Goal: Task Accomplishment & Management: Manage account settings

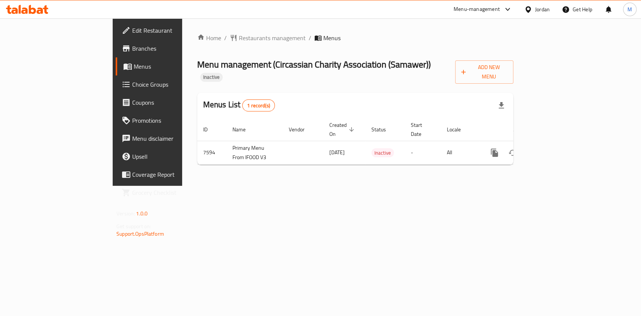
click at [239, 38] on span "Restaurants management" at bounding box center [272, 37] width 67 height 9
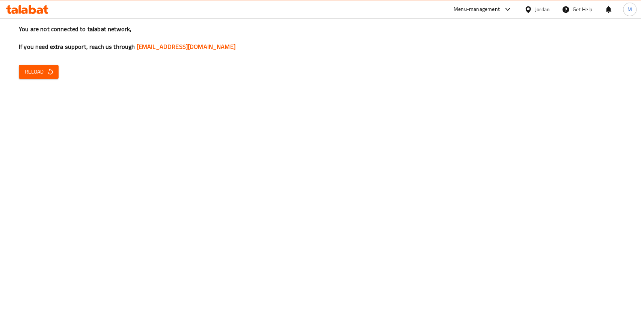
click at [51, 63] on div "You are not connected to talabat network, If you need extra support, reach us t…" at bounding box center [320, 158] width 641 height 316
click at [51, 66] on button "Reload" at bounding box center [39, 72] width 40 height 14
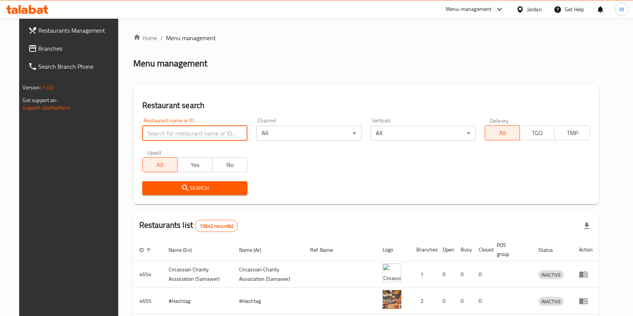
click at [192, 135] on input "search" at bounding box center [194, 133] width 105 height 15
type input "hadr"
click button "Search" at bounding box center [194, 188] width 105 height 14
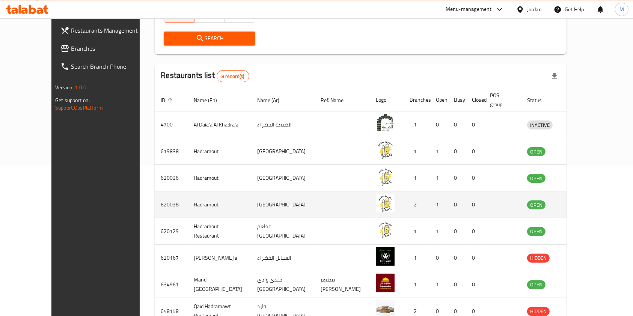
scroll to position [150, 0]
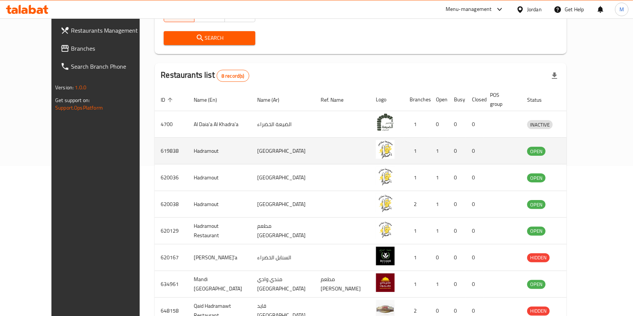
click at [188, 141] on td "Hadramout" at bounding box center [219, 151] width 63 height 27
copy td "Hadramout"
click at [577, 146] on icon "enhanced table" at bounding box center [572, 150] width 9 height 9
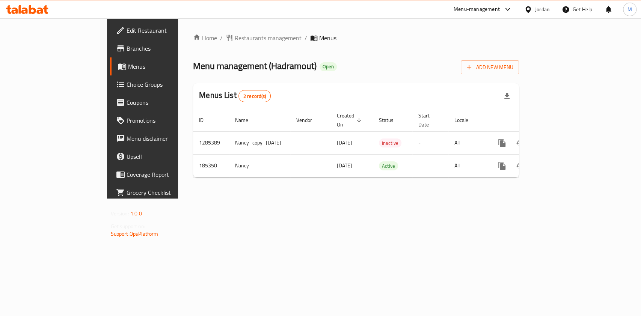
click at [127, 44] on span "Branches" at bounding box center [168, 48] width 82 height 9
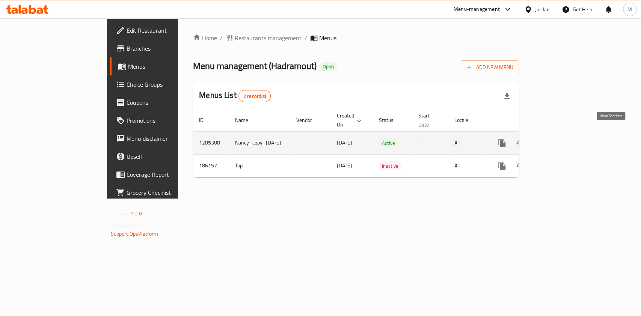
click at [565, 138] on link "enhanced table" at bounding box center [556, 143] width 18 height 18
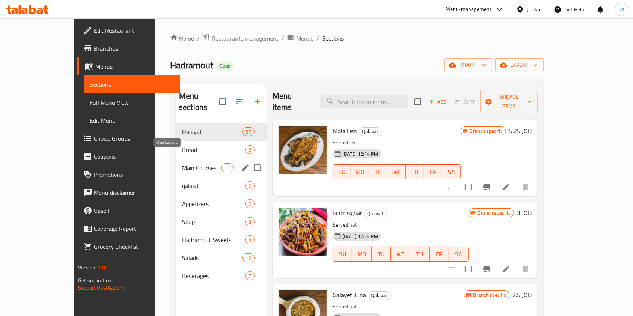
click at [182, 163] on span "Main Courses" at bounding box center [201, 167] width 39 height 9
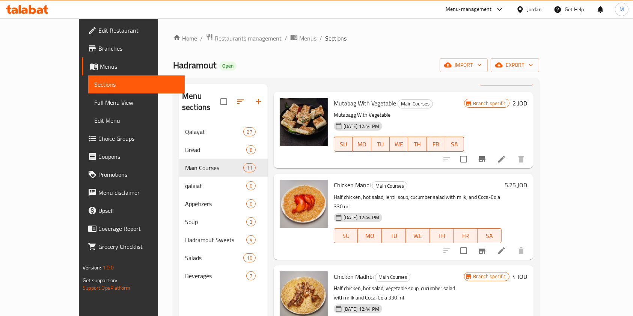
scroll to position [50, 0]
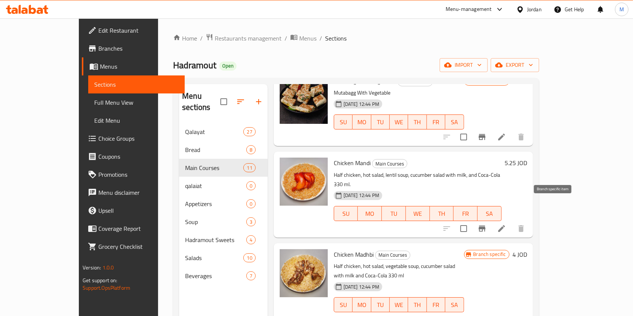
click at [491, 220] on button "Branch-specific-item" at bounding box center [482, 229] width 18 height 18
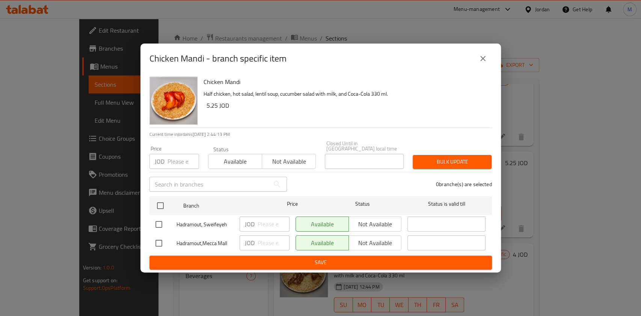
click at [477, 59] on button "close" at bounding box center [483, 59] width 18 height 18
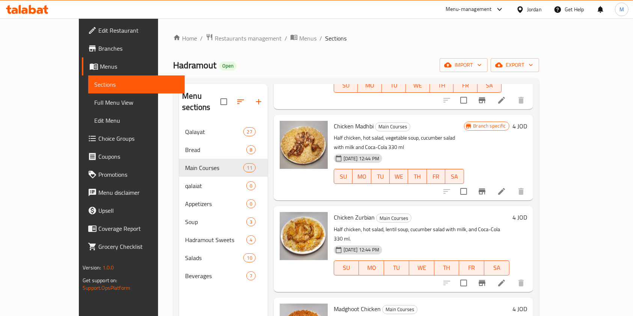
scroll to position [200, 0]
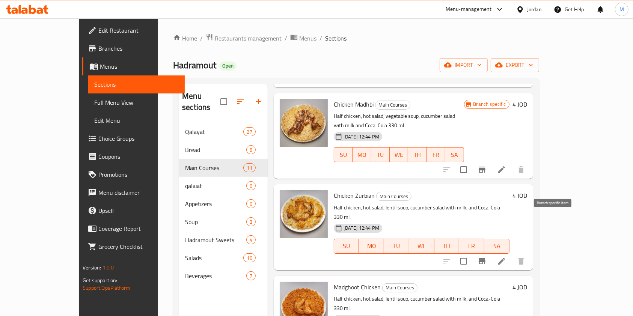
click at [491, 252] on button "Branch-specific-item" at bounding box center [482, 261] width 18 height 18
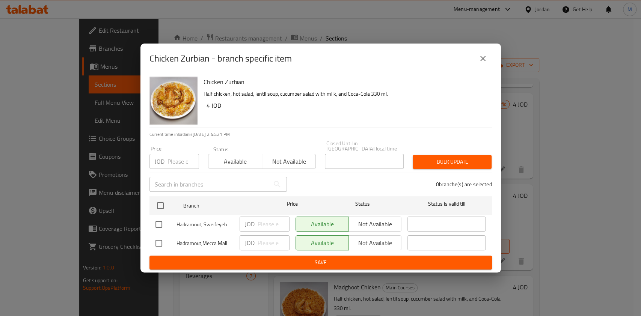
click at [482, 57] on icon "close" at bounding box center [483, 58] width 9 height 9
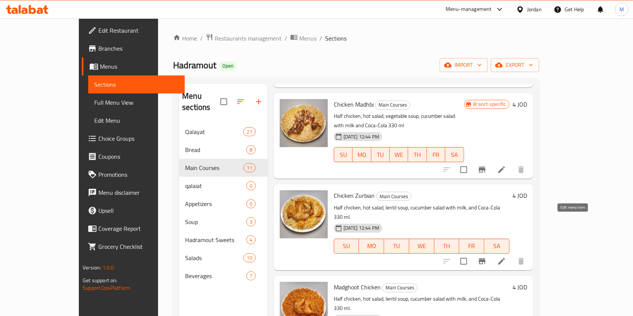
click at [505, 258] on icon at bounding box center [501, 261] width 7 height 7
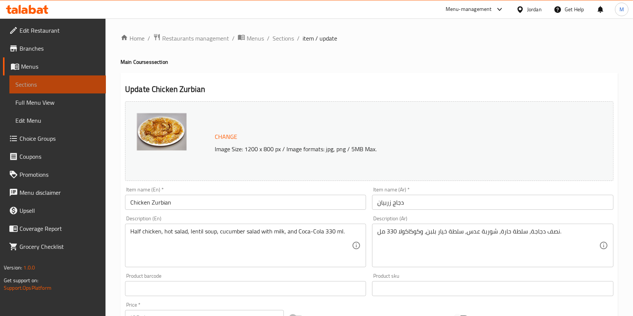
click at [56, 84] on span "Sections" at bounding box center [57, 84] width 85 height 9
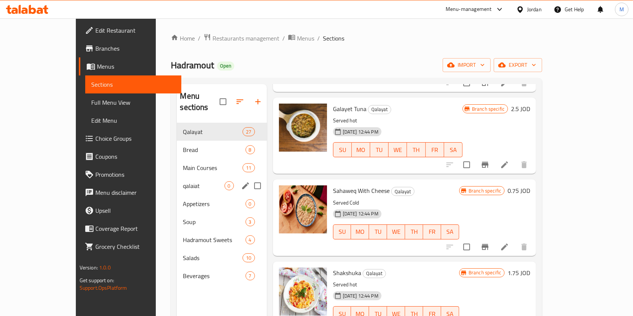
scroll to position [150, 0]
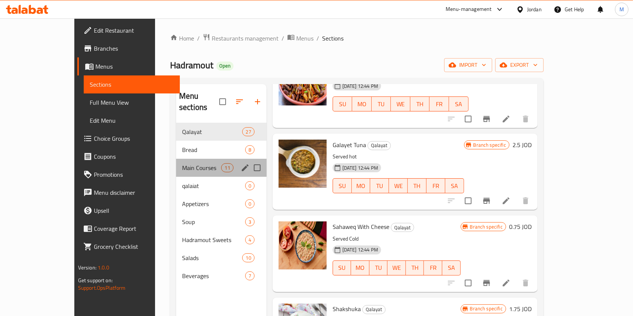
click at [176, 161] on div "Main Courses 11" at bounding box center [221, 168] width 91 height 18
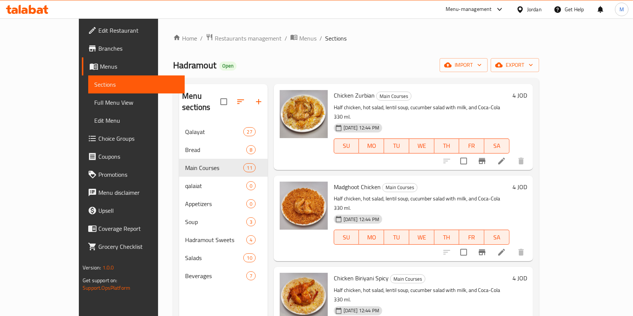
scroll to position [350, 0]
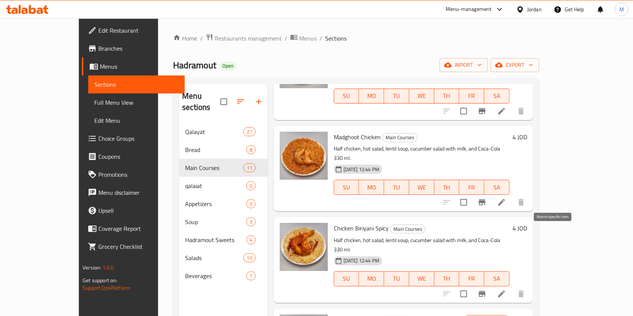
click at [486, 291] on icon "Branch-specific-item" at bounding box center [482, 294] width 7 height 6
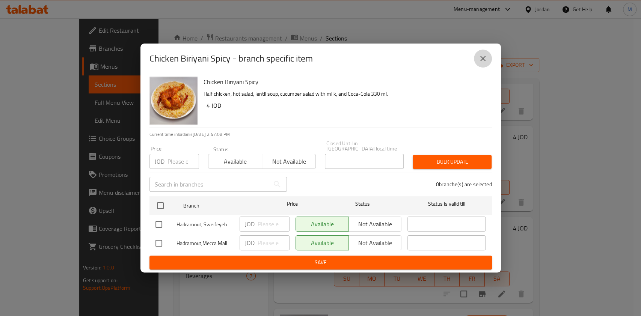
click at [483, 61] on icon "close" at bounding box center [482, 58] width 5 height 5
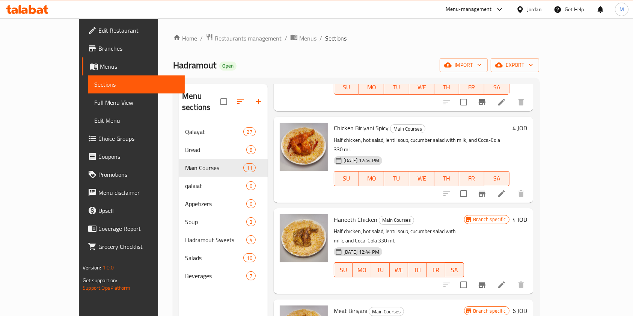
scroll to position [451, 0]
click at [486, 282] on icon "Branch-specific-item" at bounding box center [482, 285] width 7 height 6
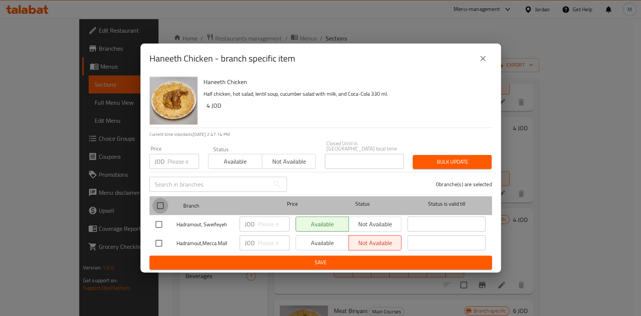
click at [155, 204] on input "checkbox" at bounding box center [160, 206] width 16 height 16
checkbox input "true"
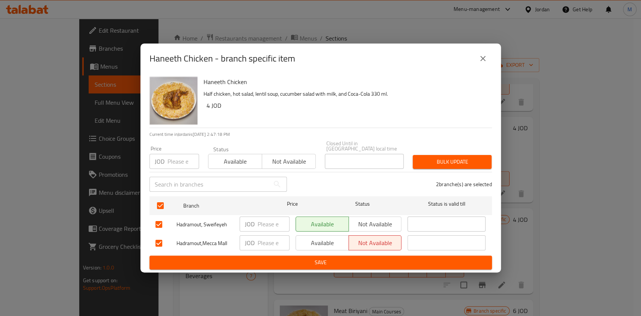
click at [486, 63] on icon "close" at bounding box center [483, 58] width 9 height 9
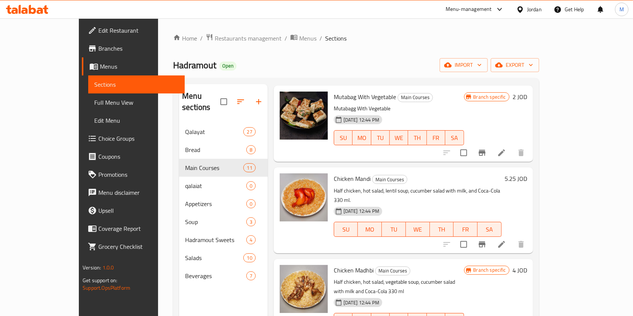
scroll to position [50, 0]
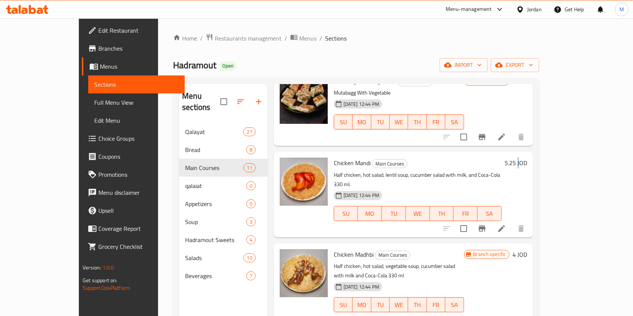
click at [527, 158] on h6 "5.25 JOD" at bounding box center [516, 163] width 23 height 11
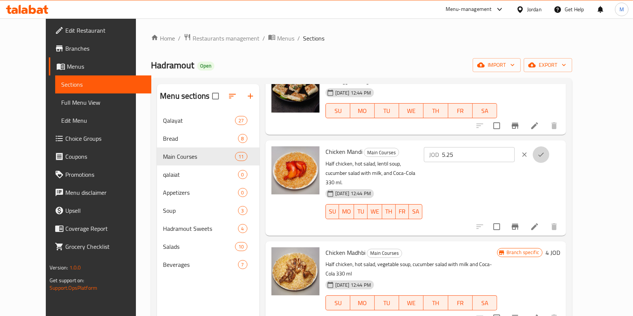
click at [549, 149] on button "ok" at bounding box center [541, 154] width 17 height 17
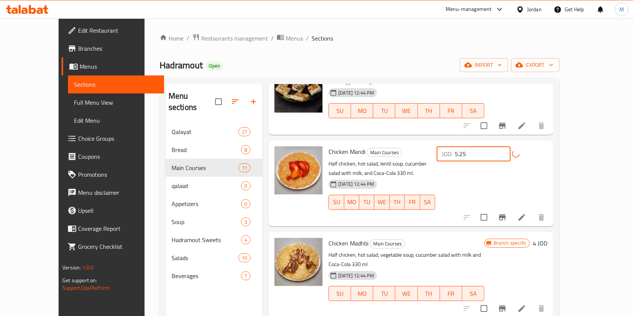
drag, startPoint x: 532, startPoint y: 155, endPoint x: 488, endPoint y: 151, distance: 44.5
click at [486, 153] on div "Chicken Mandi Main Courses Half chicken, hot salad, lentil soup, cucumber salad…" at bounding box center [438, 183] width 225 height 80
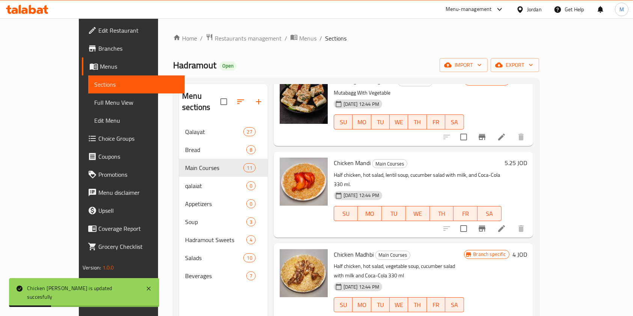
click at [491, 129] on button "Branch-specific-item" at bounding box center [482, 137] width 18 height 18
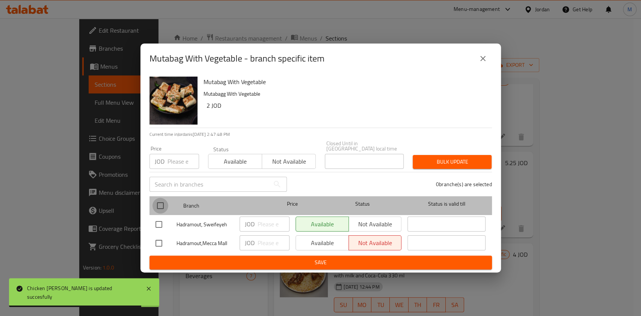
click at [157, 205] on input "checkbox" at bounding box center [160, 206] width 16 height 16
checkbox input "true"
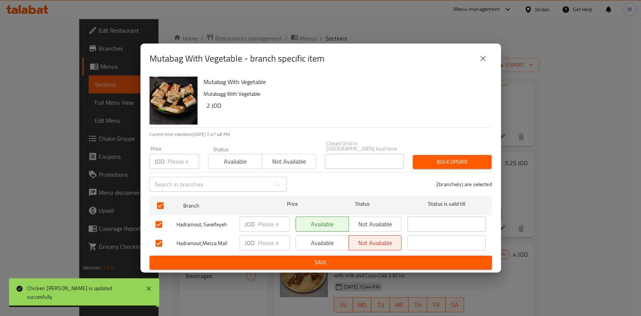
click at [174, 172] on div "​" at bounding box center [218, 184] width 146 height 24
click at [178, 162] on input "number" at bounding box center [184, 161] width 32 height 15
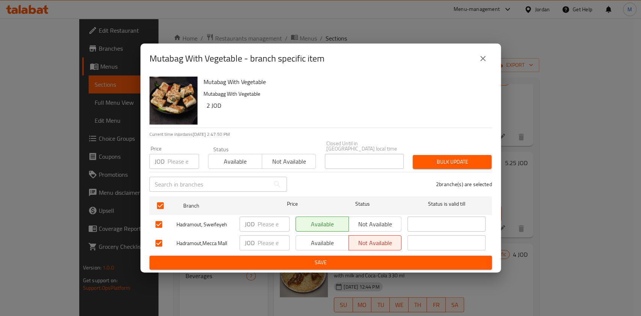
click at [376, 178] on div "2 branche(s) are selected" at bounding box center [393, 184] width 205 height 27
click at [479, 57] on icon "close" at bounding box center [483, 58] width 9 height 9
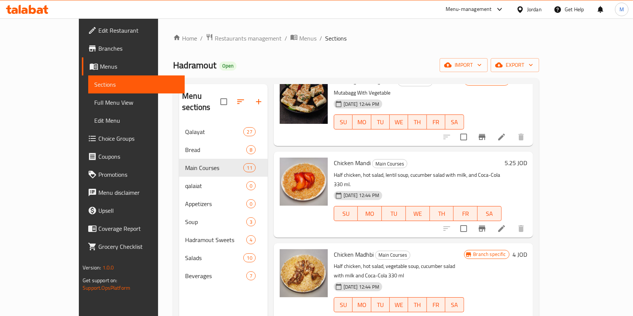
click at [486, 226] on icon "Branch-specific-item" at bounding box center [482, 229] width 7 height 6
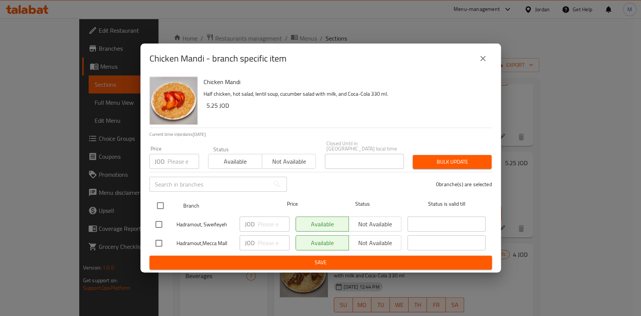
click at [164, 200] on input "checkbox" at bounding box center [160, 206] width 16 height 16
checkbox input "true"
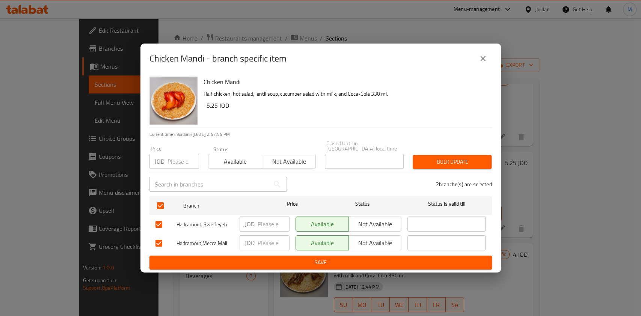
click at [167, 149] on div "Price JOD Price" at bounding box center [174, 157] width 50 height 23
click at [177, 157] on input "number" at bounding box center [184, 161] width 32 height 15
paste input "5"
drag, startPoint x: 180, startPoint y: 160, endPoint x: 142, endPoint y: 162, distance: 38.0
click at [142, 162] on div "Chicken Mandi Half chicken, hot salad, lentil soup, cucumber salad with milk, a…" at bounding box center [320, 173] width 361 height 199
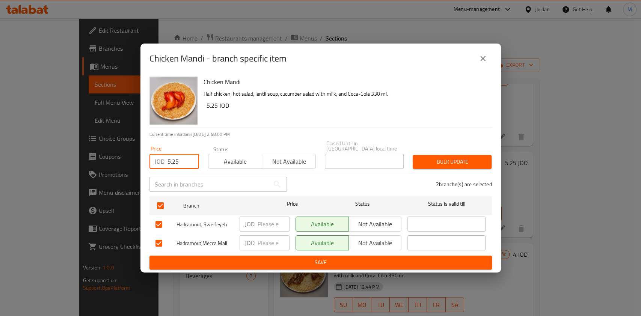
type input "5.25"
click at [456, 164] on button "Bulk update" at bounding box center [452, 162] width 79 height 14
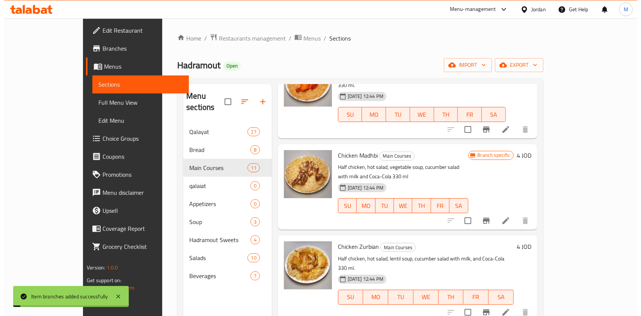
scroll to position [150, 0]
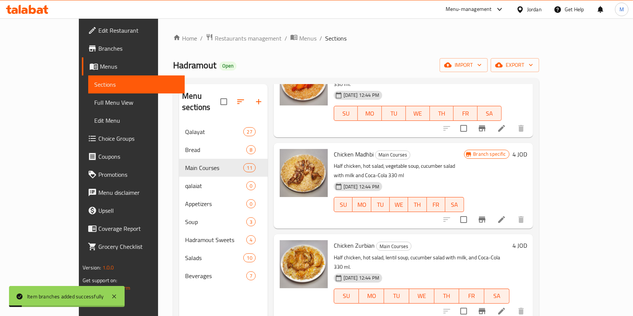
click at [491, 211] on button "Branch-specific-item" at bounding box center [482, 220] width 18 height 18
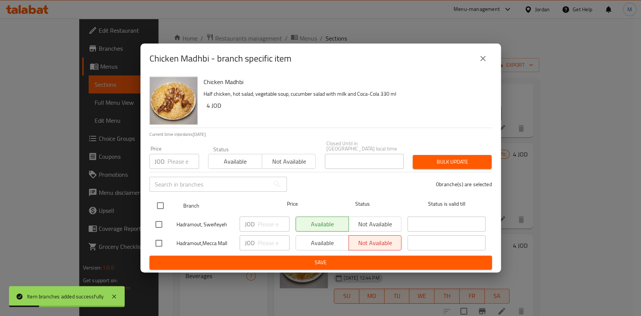
click at [153, 202] on input "checkbox" at bounding box center [160, 206] width 16 height 16
checkbox input "true"
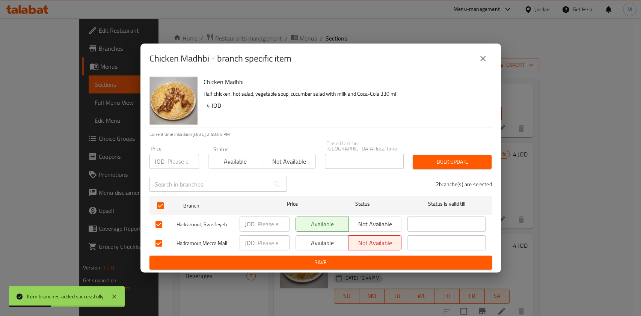
drag, startPoint x: 173, startPoint y: 166, endPoint x: 175, endPoint y: 161, distance: 6.1
click at [173, 166] on div "Price JOD Price" at bounding box center [174, 158] width 59 height 32
paste input "5.25"
click at [175, 161] on input "5.25" at bounding box center [184, 161] width 32 height 15
type input "5.25"
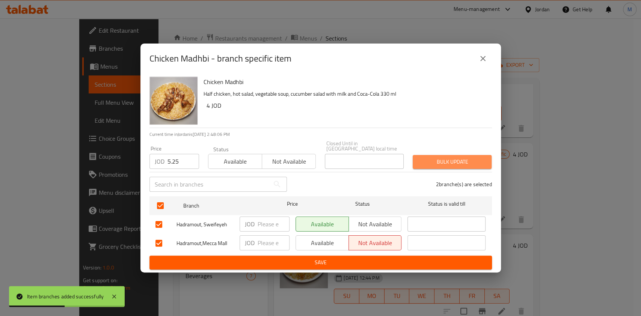
click at [447, 160] on span "Bulk update" at bounding box center [452, 161] width 67 height 9
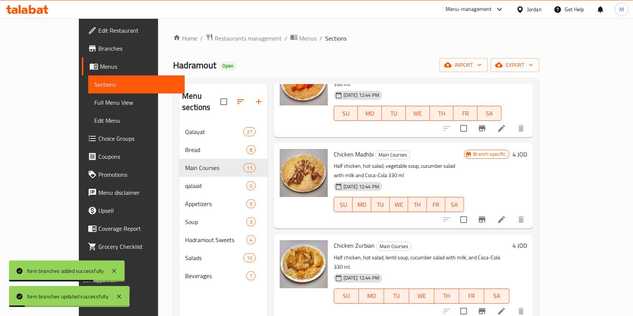
click at [487, 307] on icon "Branch-specific-item" at bounding box center [482, 311] width 9 height 9
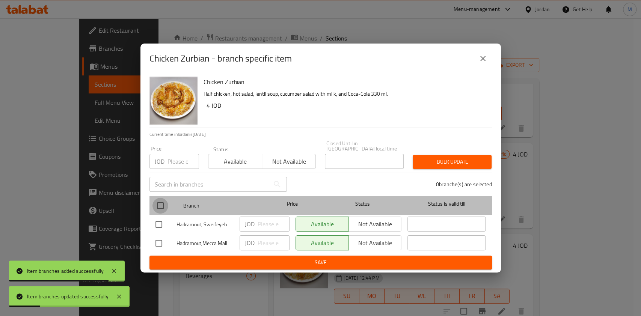
click at [159, 201] on input "checkbox" at bounding box center [160, 206] width 16 height 16
checkbox input "true"
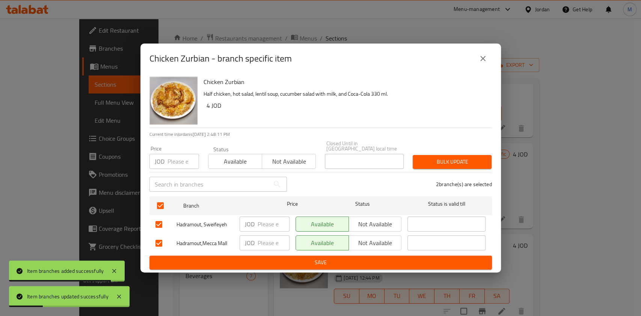
click at [179, 157] on input "number" at bounding box center [184, 161] width 32 height 15
paste input "5.25"
type input "5.25"
click at [447, 164] on span "Bulk update" at bounding box center [452, 161] width 67 height 9
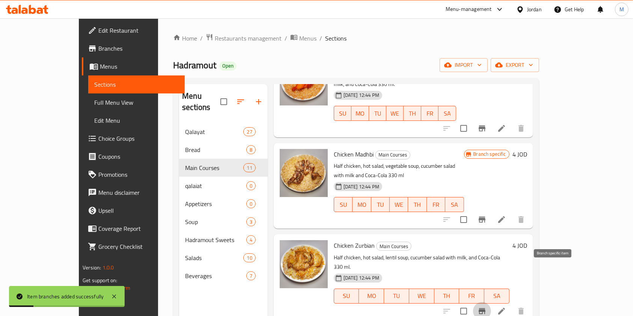
click at [486, 308] on icon "Branch-specific-item" at bounding box center [482, 311] width 7 height 6
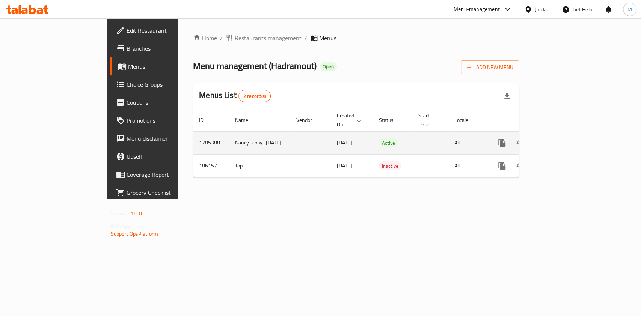
click at [565, 138] on link "enhanced table" at bounding box center [556, 143] width 18 height 18
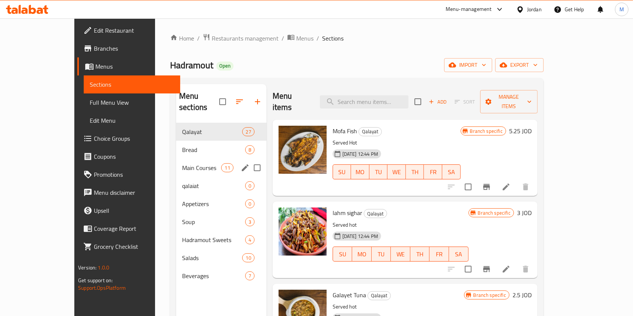
drag, startPoint x: 167, startPoint y: 154, endPoint x: 240, endPoint y: 163, distance: 73.4
click at [182, 163] on span "Main Courses" at bounding box center [201, 167] width 39 height 9
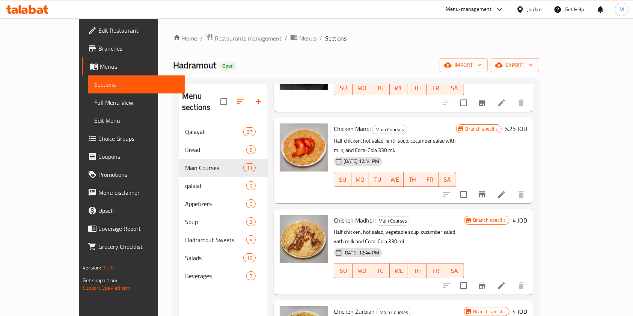
scroll to position [100, 0]
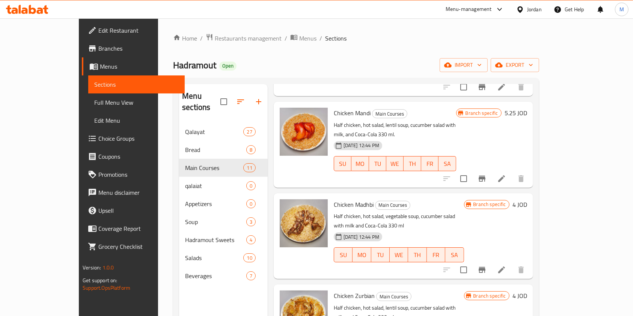
click at [530, 261] on div at bounding box center [484, 270] width 92 height 18
click at [491, 261] on button "Branch-specific-item" at bounding box center [482, 270] width 18 height 18
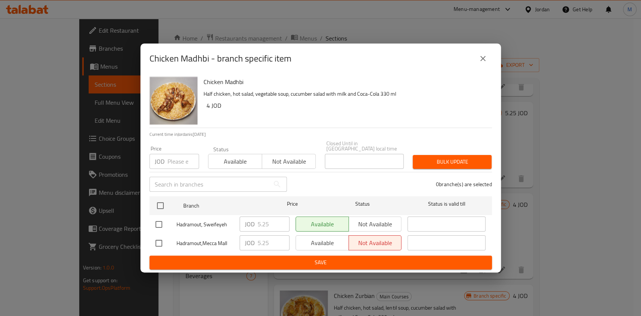
click at [480, 56] on icon "close" at bounding box center [483, 58] width 9 height 9
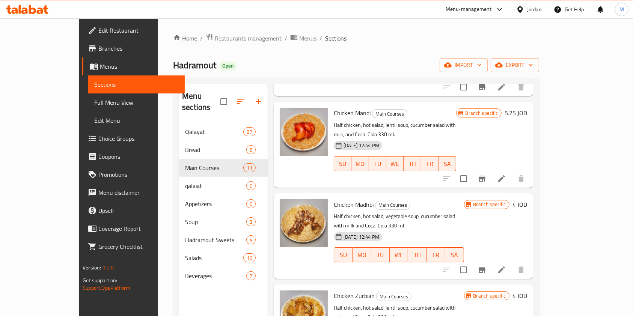
scroll to position [200, 0]
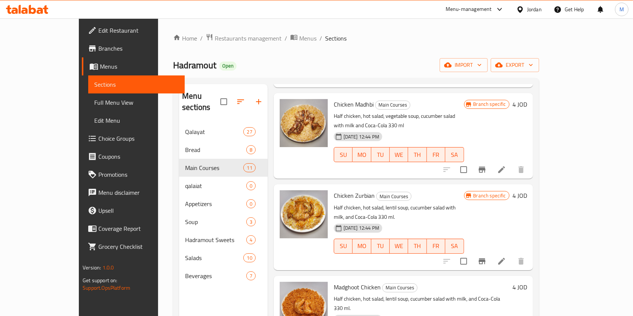
click at [491, 252] on button "Branch-specific-item" at bounding box center [482, 261] width 18 height 18
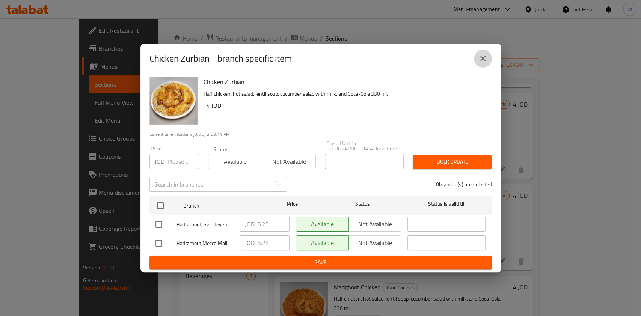
click at [476, 59] on button "close" at bounding box center [483, 59] width 18 height 18
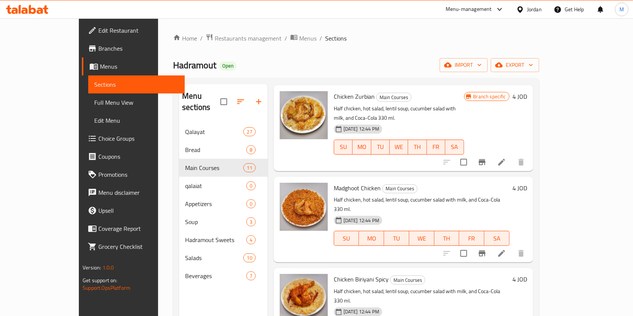
scroll to position [300, 0]
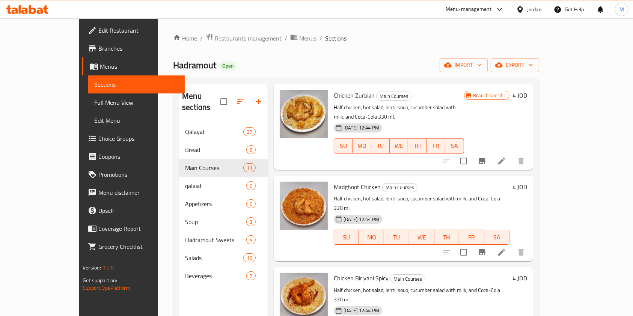
click at [486, 249] on icon "Branch-specific-item" at bounding box center [482, 252] width 7 height 6
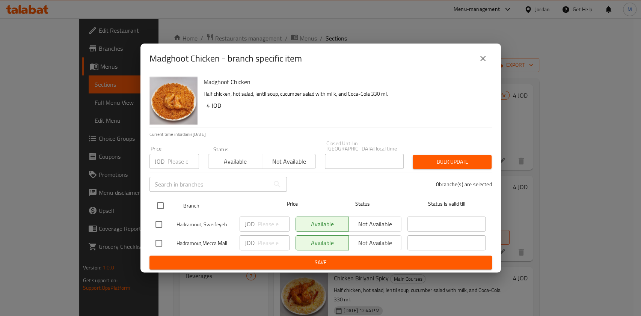
click at [161, 204] on input "checkbox" at bounding box center [160, 206] width 16 height 16
checkbox input "true"
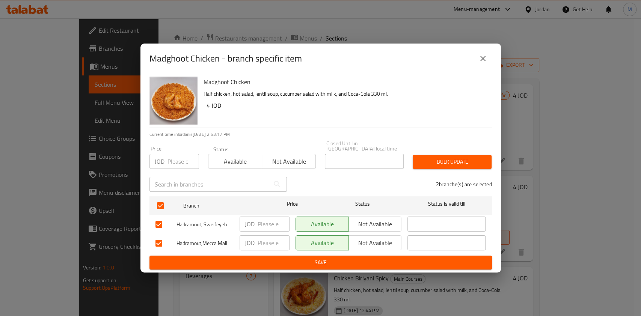
click at [180, 161] on input "number" at bounding box center [184, 161] width 32 height 15
type input "5.25"
click at [447, 158] on span "Bulk update" at bounding box center [452, 161] width 67 height 9
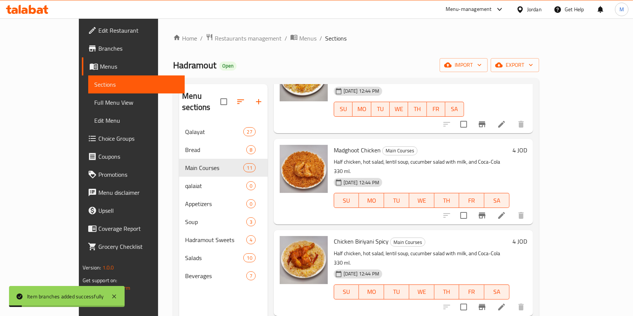
scroll to position [350, 0]
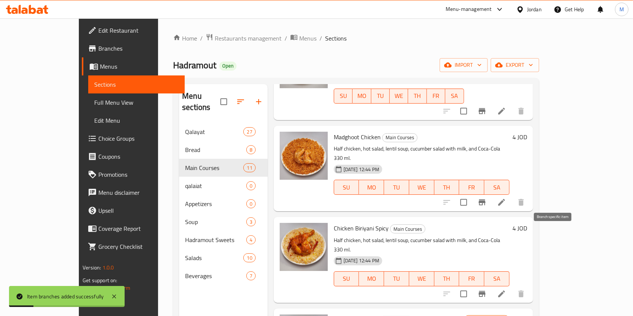
click at [487, 290] on icon "Branch-specific-item" at bounding box center [482, 294] width 9 height 9
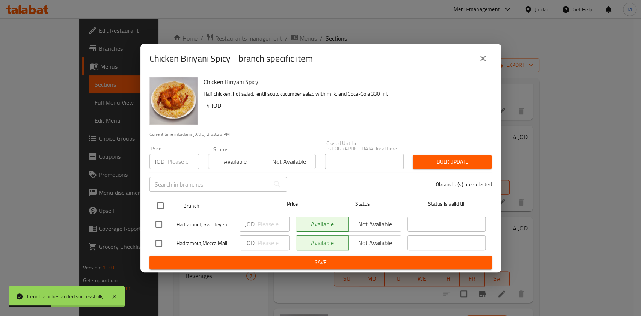
drag, startPoint x: 160, startPoint y: 203, endPoint x: 168, endPoint y: 171, distance: 33.2
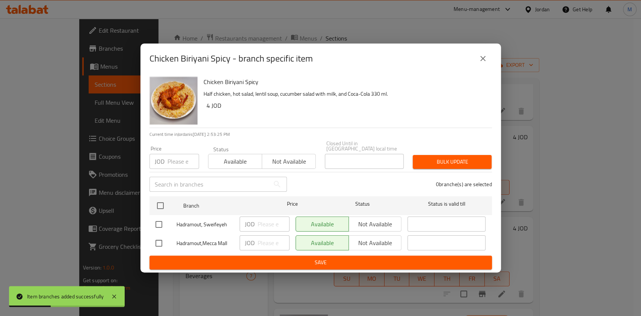
click at [160, 202] on input "checkbox" at bounding box center [160, 206] width 16 height 16
checkbox input "true"
click at [177, 158] on input "number" at bounding box center [184, 161] width 32 height 15
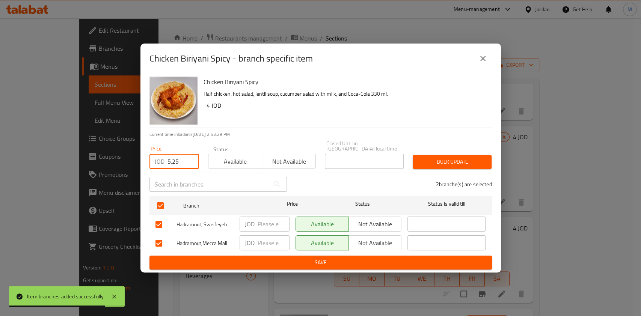
type input "5.25"
click at [476, 159] on span "Bulk update" at bounding box center [452, 161] width 67 height 9
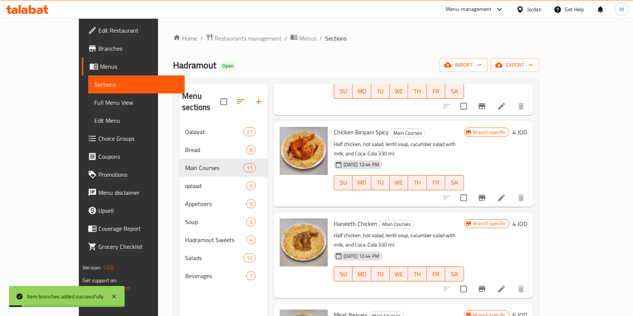
scroll to position [451, 0]
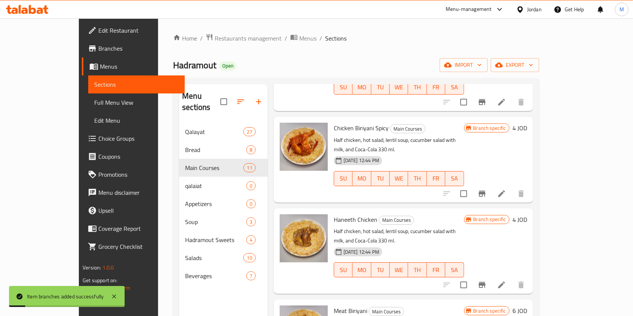
click at [486, 282] on icon "Branch-specific-item" at bounding box center [482, 285] width 7 height 6
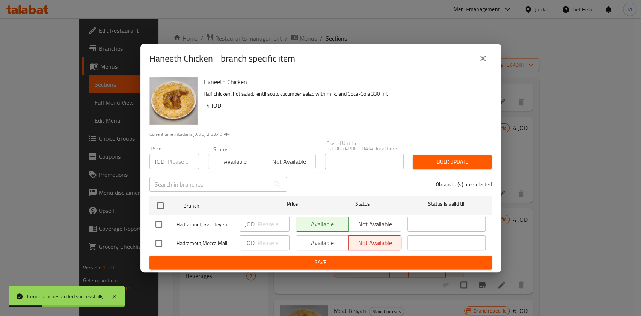
click at [480, 54] on button "close" at bounding box center [483, 59] width 18 height 18
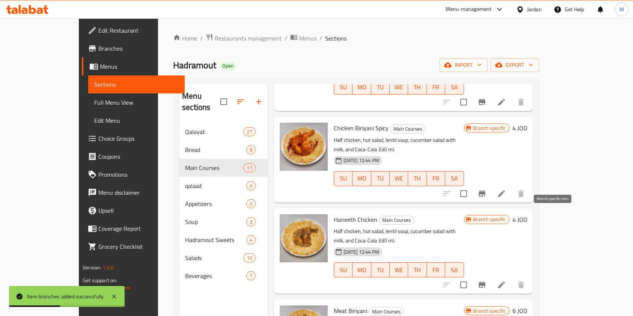
click at [486, 282] on icon "Branch-specific-item" at bounding box center [482, 285] width 7 height 6
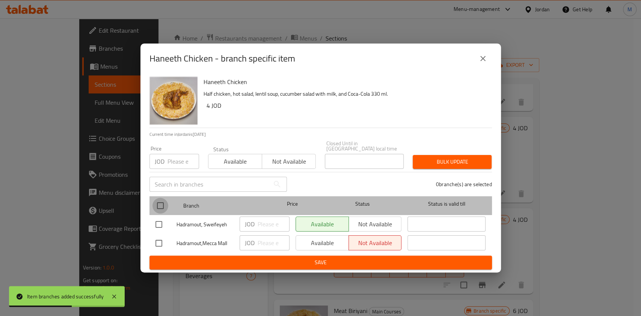
click at [158, 207] on input "checkbox" at bounding box center [160, 206] width 16 height 16
checkbox input "true"
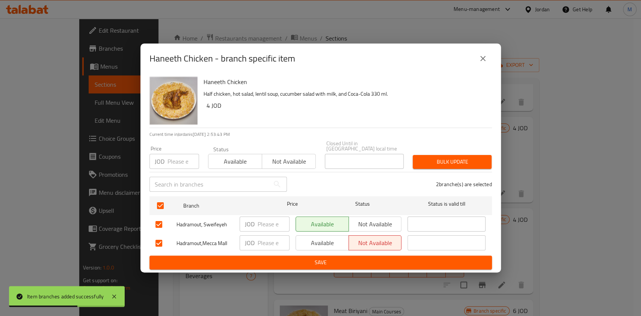
drag, startPoint x: 175, startPoint y: 169, endPoint x: 179, endPoint y: 163, distance: 7.5
click at [175, 168] on div "Price JOD Price" at bounding box center [174, 158] width 59 height 32
click at [180, 161] on input "number" at bounding box center [184, 161] width 32 height 15
type input "5.25"
click at [479, 165] on button "Bulk update" at bounding box center [452, 162] width 79 height 14
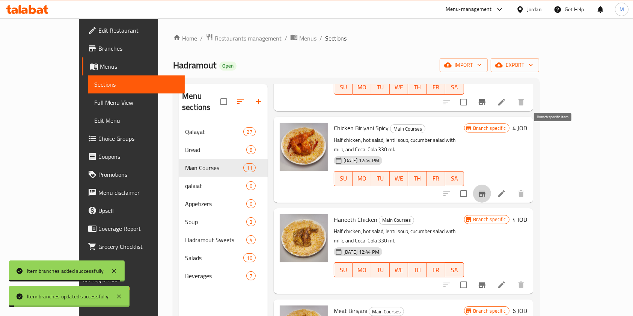
click at [486, 191] on icon "Branch-specific-item" at bounding box center [482, 194] width 7 height 6
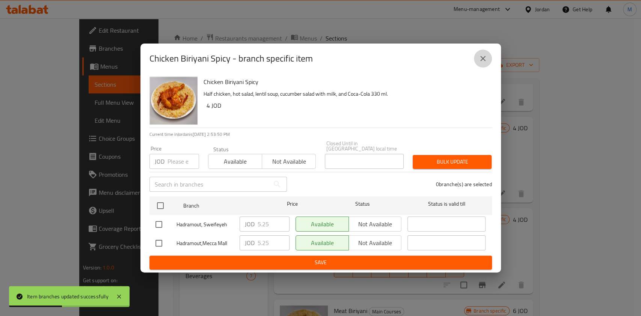
click at [486, 58] on icon "close" at bounding box center [483, 58] width 9 height 9
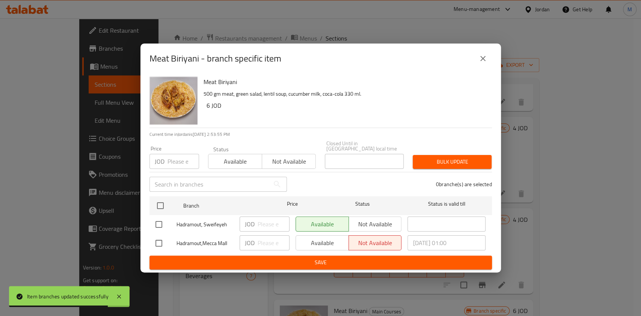
click at [483, 61] on icon "close" at bounding box center [483, 58] width 9 height 9
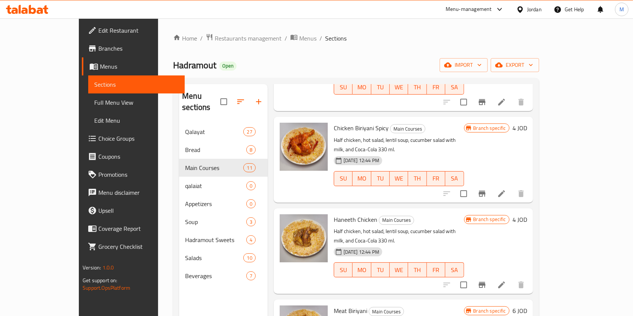
click at [199, 45] on div "Home / Restaurants management / Menus / Sections Hadramout Open import export M…" at bounding box center [356, 219] width 366 height 373
click at [215, 41] on span "Restaurants management" at bounding box center [248, 38] width 67 height 9
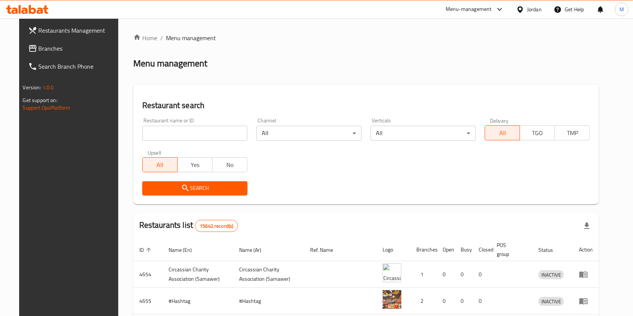
click at [179, 133] on div "Home / Menu management Menu management Restaurant search Restaurant name or ID …" at bounding box center [366, 262] width 466 height 459
type input "ض"
click button "Search" at bounding box center [194, 188] width 105 height 14
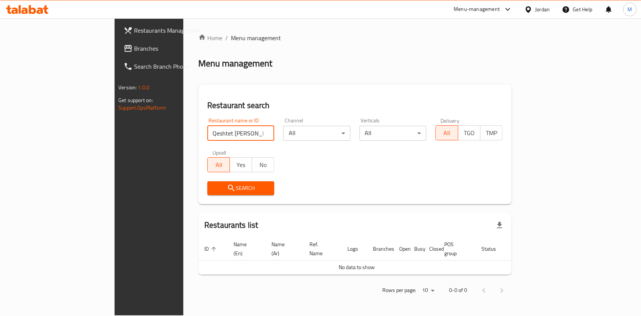
type input "Qeshtet Abu Khaled"
click button "Search" at bounding box center [240, 188] width 67 height 14
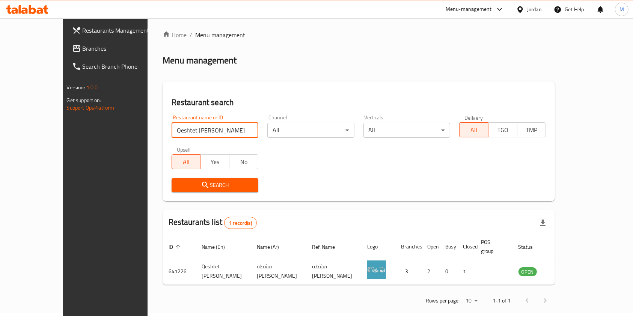
scroll to position [4, 0]
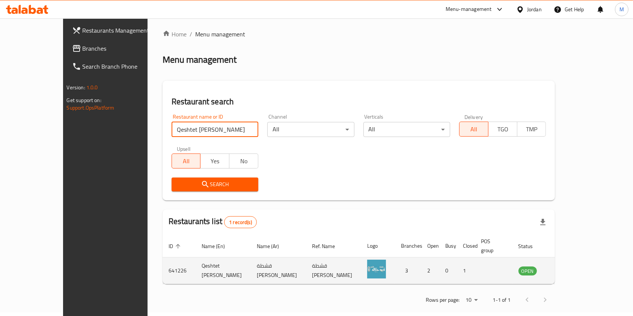
click at [567, 266] on icon "enhanced table" at bounding box center [562, 270] width 9 height 9
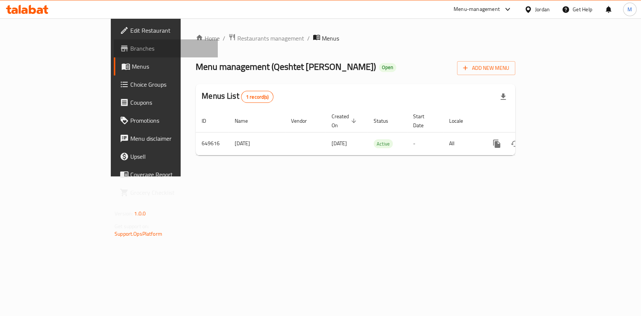
click at [130, 48] on span "Branches" at bounding box center [171, 48] width 82 height 9
